Goal: Check status

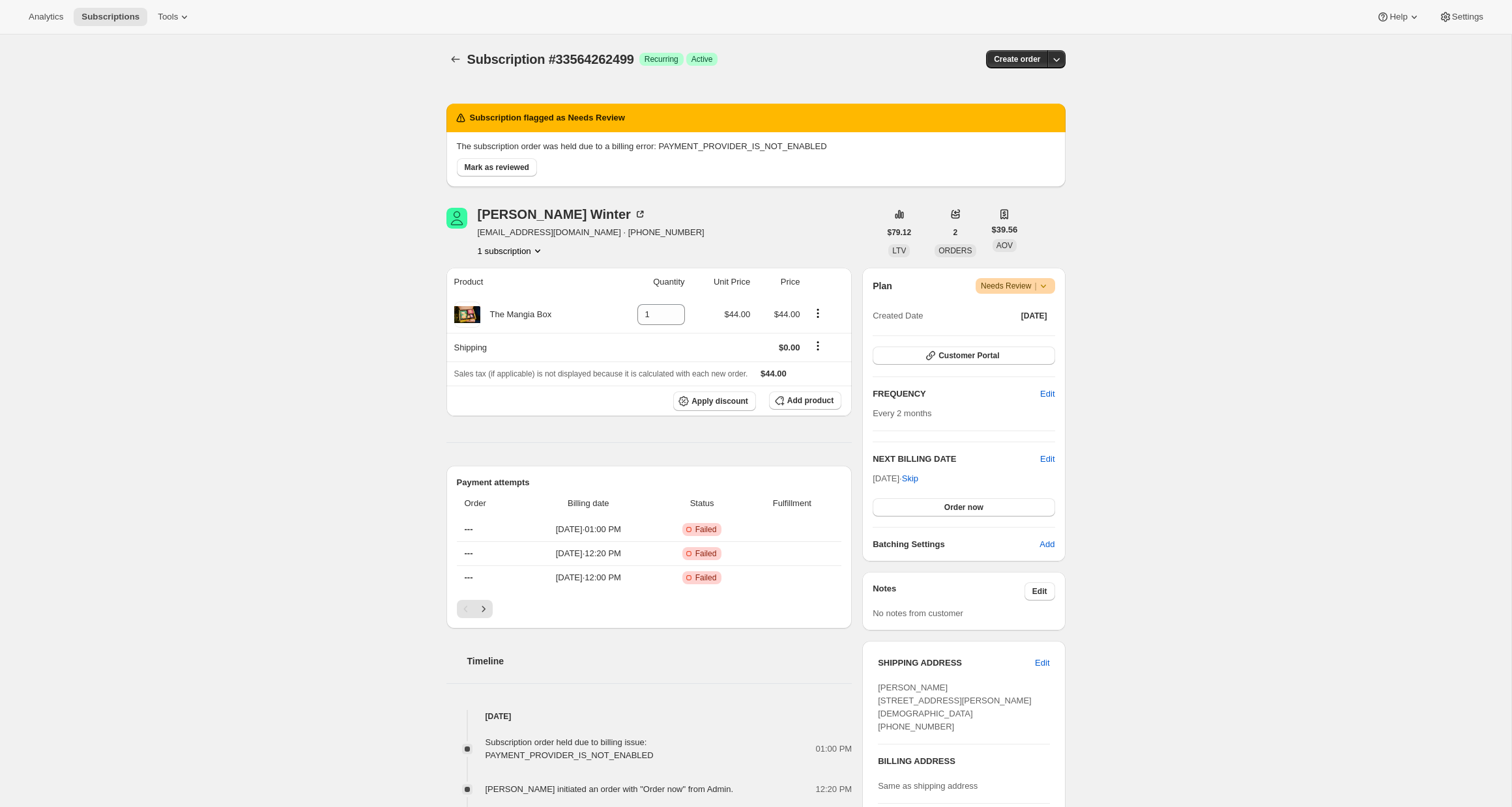
click at [568, 56] on span "Subscription #33564262499" at bounding box center [551, 60] width 167 height 14
copy span "Subscription #33564262499"
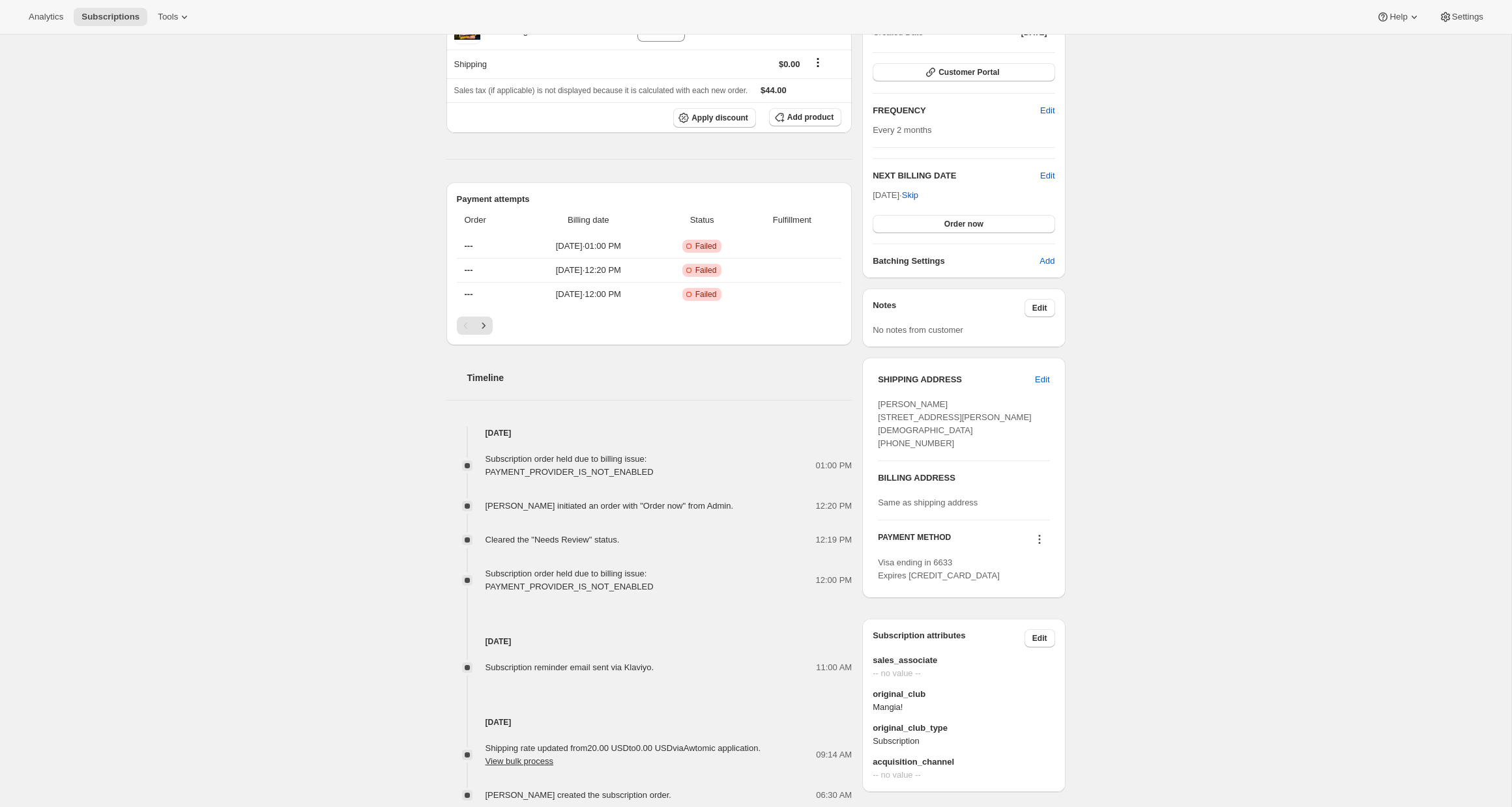
scroll to position [319, 0]
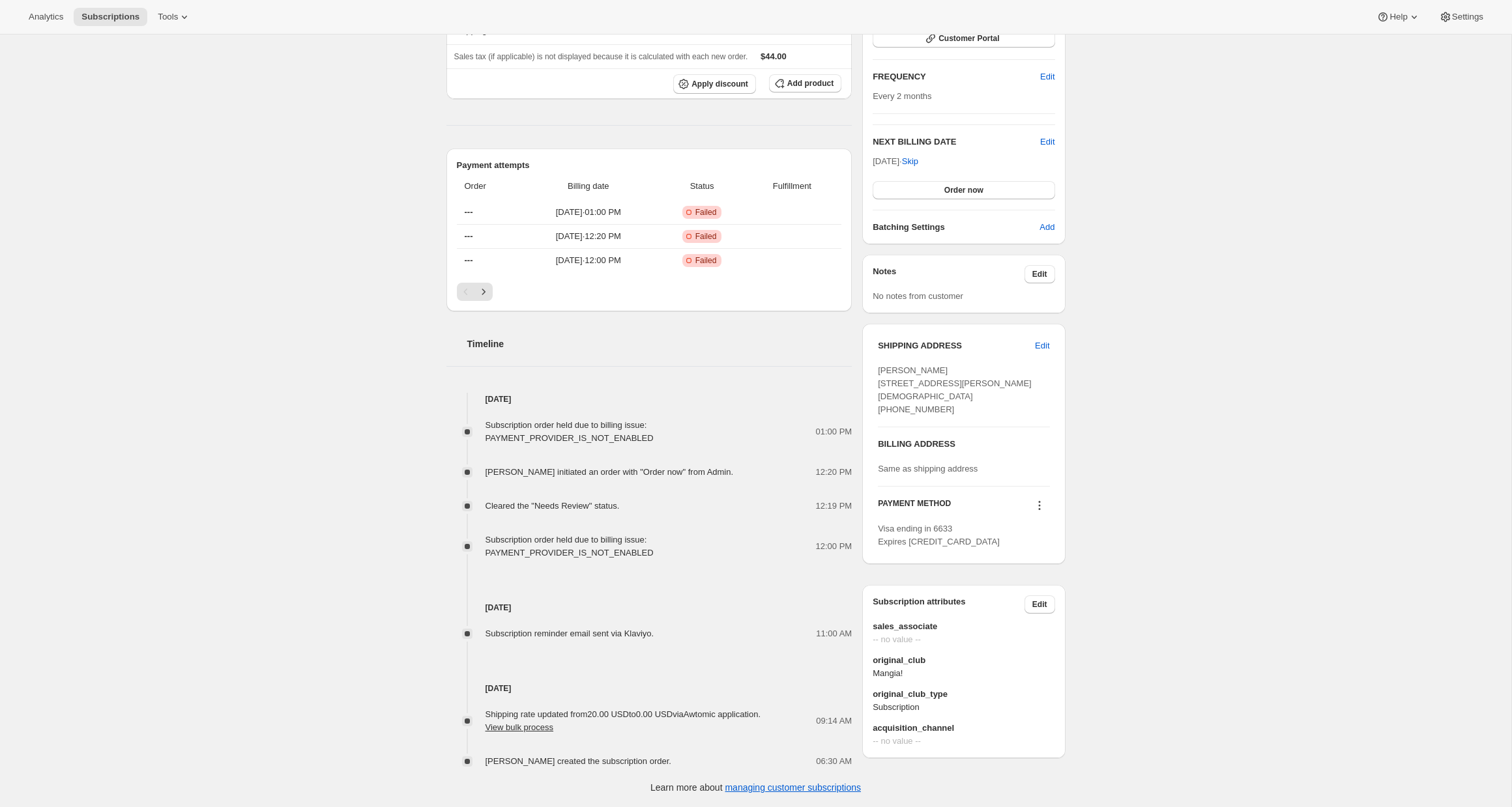
click at [569, 436] on span "Subscription order held due to billing issue: PAYMENT_PROVIDER_IS_NOT_ENABLED" at bounding box center [570, 431] width 168 height 23
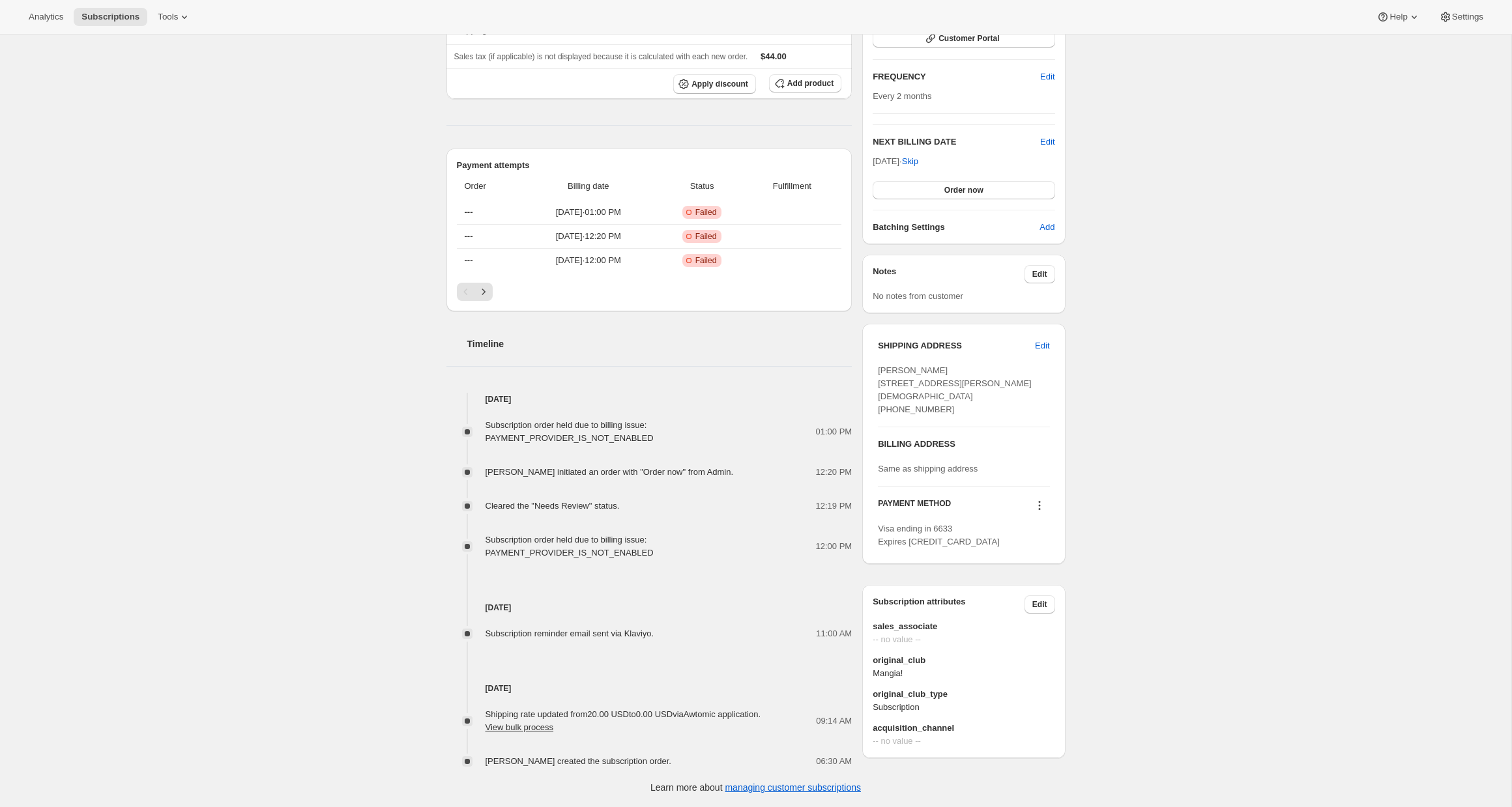
click at [335, 366] on div "Subscription #33564262499. This page is ready Subscription #33564262499 Success…" at bounding box center [756, 262] width 1511 height 1090
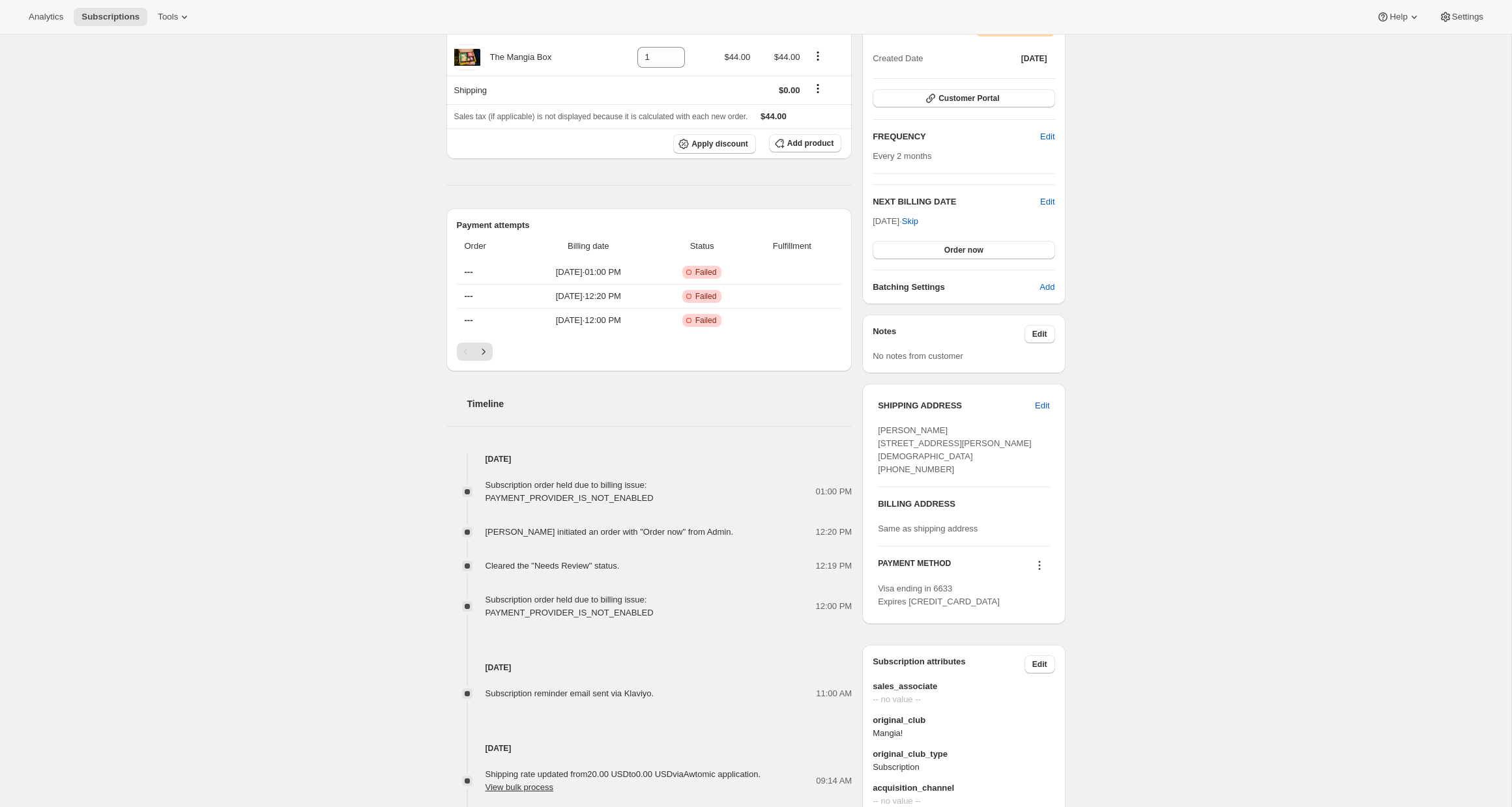
scroll to position [0, 0]
